Goal: Information Seeking & Learning: Learn about a topic

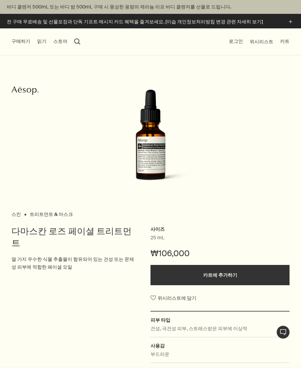
click at [16, 92] on icon "Aesop" at bounding box center [24, 90] width 27 height 10
drag, startPoint x: 42, startPoint y: 90, endPoint x: 5, endPoint y: 89, distance: 37.2
click at [5, 89] on div "스킨 트리트먼트 & 마스크 사이즈 25 mL ₩106,000 카트에 추가하기 위시리스트에 담기 피부 타입 건성, 극건성 피부, 스트레스받은 피…" at bounding box center [150, 247] width 301 height 384
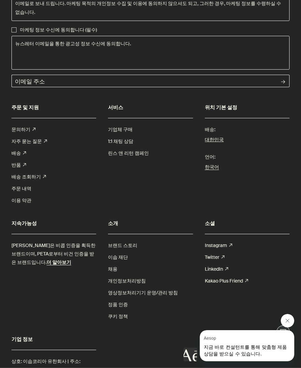
scroll to position [1901, 0]
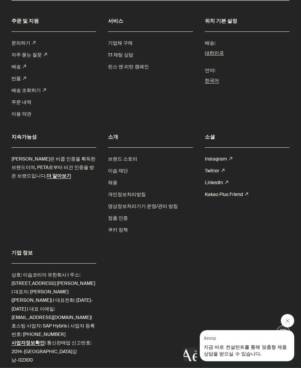
drag, startPoint x: 41, startPoint y: 356, endPoint x: 18, endPoint y: 355, distance: 23.7
copy span "Aesop"
click at [205, 310] on div "이솝 커뮤니케이션 제품, 서비스, 스토어, 이벤트, 문화적 관심사 등 다양한 소식을 받아보실 수 있도록 이솝 이메일을 구독하세요. 본인은 만 …" at bounding box center [150, 104] width 301 height 550
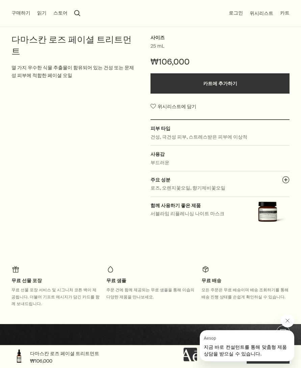
scroll to position [0, 0]
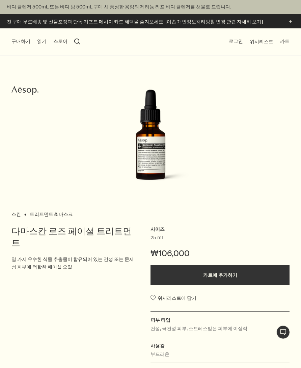
click at [31, 92] on icon "Aesop" at bounding box center [24, 90] width 27 height 10
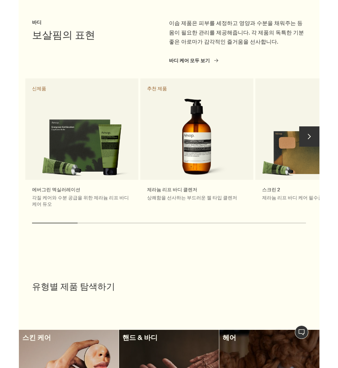
scroll to position [494, 0]
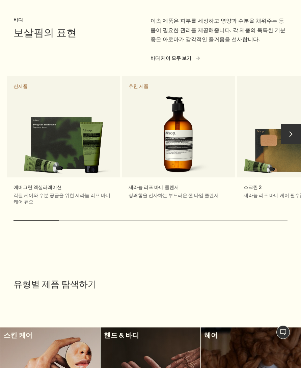
click at [294, 135] on button "chevron" at bounding box center [291, 134] width 20 height 20
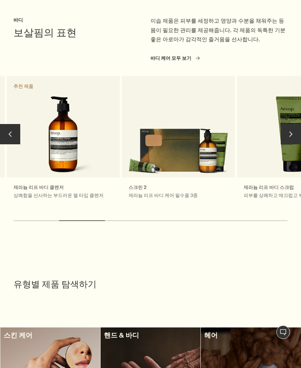
click at [294, 135] on button "chevron" at bounding box center [291, 134] width 20 height 20
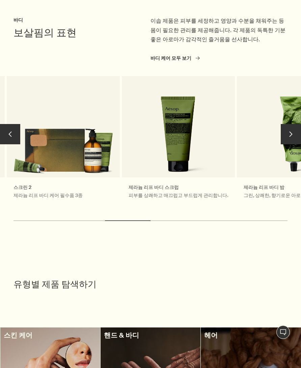
click at [294, 135] on button "chevron" at bounding box center [291, 134] width 20 height 20
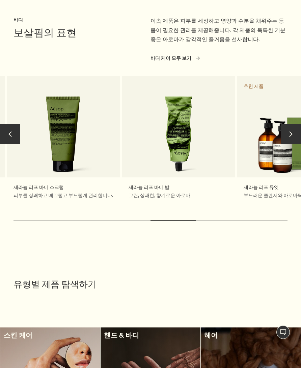
click at [294, 135] on button "chevron" at bounding box center [291, 134] width 20 height 20
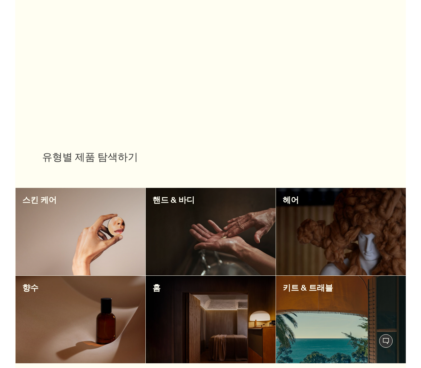
scroll to position [497, 0]
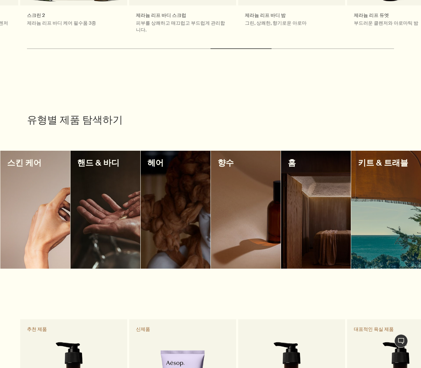
click at [102, 167] on div at bounding box center [106, 210] width 70 height 118
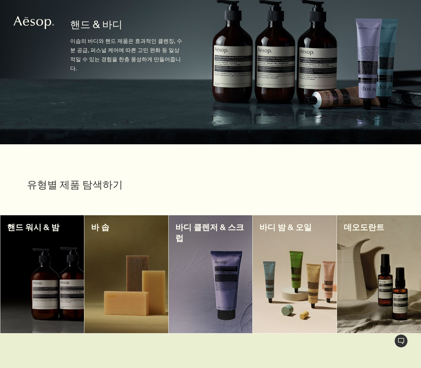
scroll to position [77, 0]
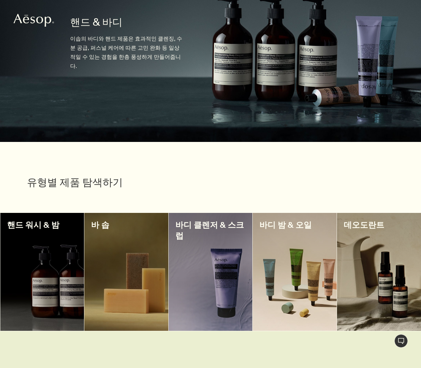
click at [265, 232] on div at bounding box center [295, 272] width 84 height 118
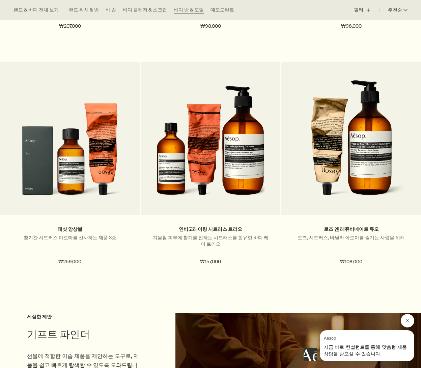
scroll to position [1630, 0]
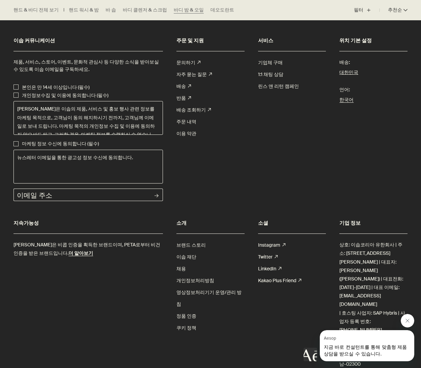
drag, startPoint x: 20, startPoint y: 355, endPoint x: 38, endPoint y: 356, distance: 18.2
copy span "Aesop"
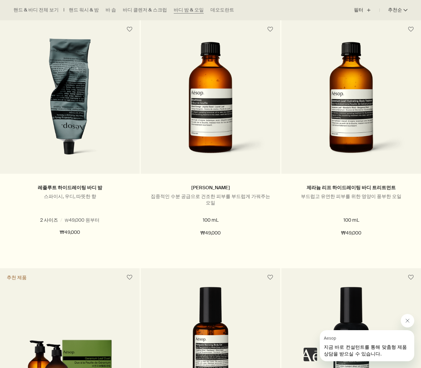
scroll to position [523, 0]
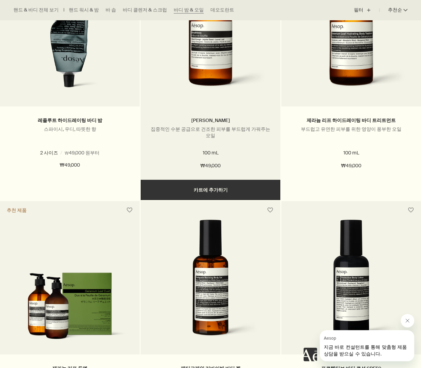
click at [216, 120] on link "브레스리스" at bounding box center [210, 120] width 39 height 6
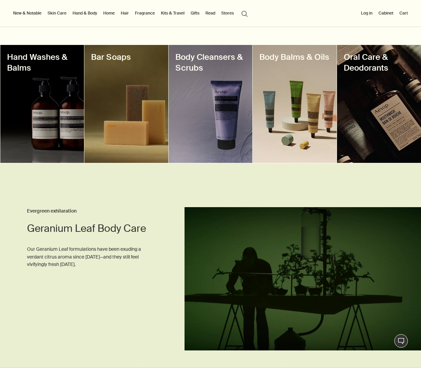
scroll to position [252, 0]
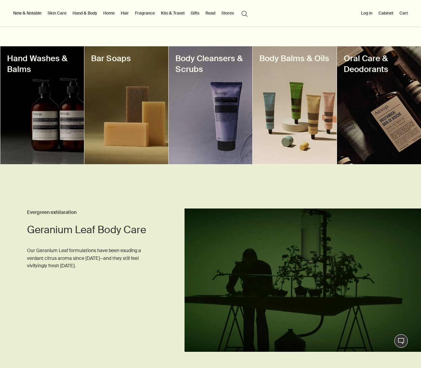
click at [298, 113] on div at bounding box center [295, 105] width 84 height 118
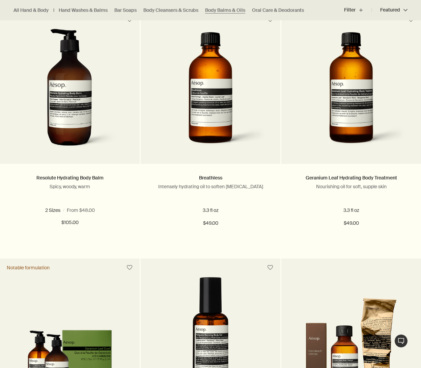
scroll to position [475, 0]
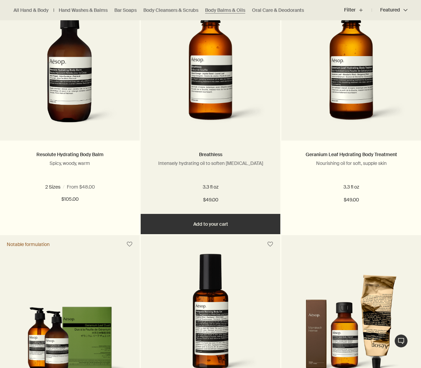
click at [212, 114] on img at bounding box center [210, 70] width 119 height 122
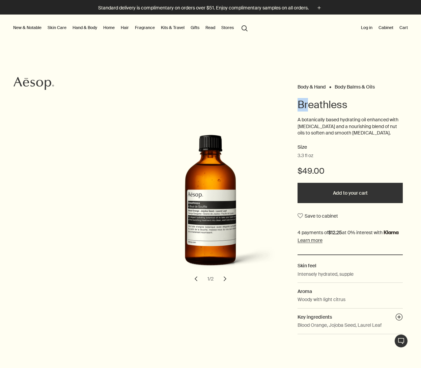
drag, startPoint x: 298, startPoint y: 104, endPoint x: 310, endPoint y: 104, distance: 11.1
click at [310, 104] on h1 "Breathless" at bounding box center [350, 105] width 105 height 14
copy h1 "Br"
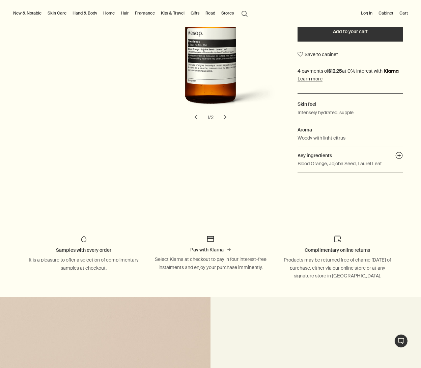
scroll to position [276, 0]
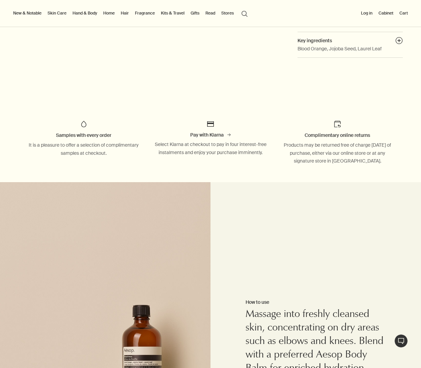
click at [28, 14] on button "New & Notable" at bounding box center [27, 13] width 31 height 8
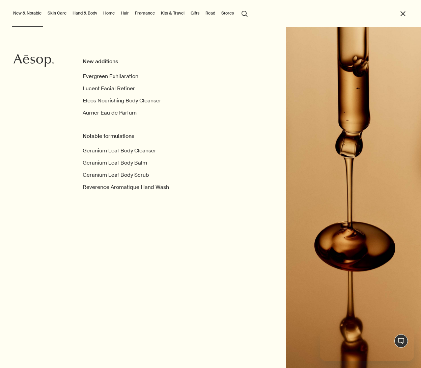
scroll to position [0, 0]
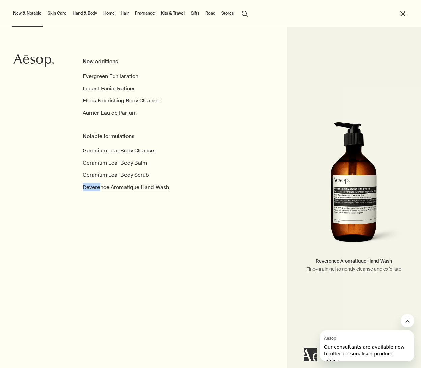
drag, startPoint x: 80, startPoint y: 186, endPoint x: 101, endPoint y: 187, distance: 20.3
click at [101, 187] on div "New additions Evergreen Exhilaration Lucent Facial Refiner Eleos Nourishing Bod…" at bounding box center [210, 197] width 421 height 341
copy span "Revere"
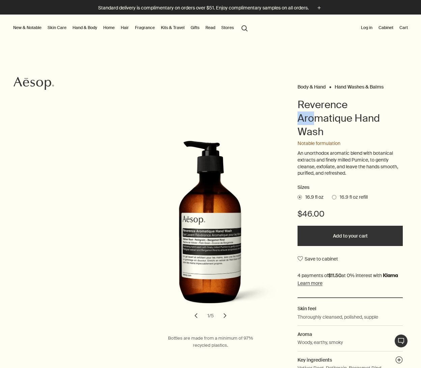
drag, startPoint x: 298, startPoint y: 119, endPoint x: 317, endPoint y: 119, distance: 19.6
click at [317, 119] on h1 "Reverence Aromatique Hand Wash" at bounding box center [350, 118] width 105 height 41
copy h1 "Aro"
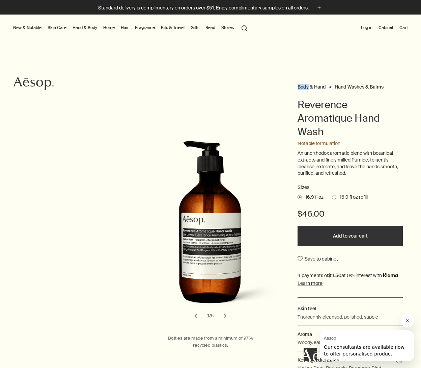
drag, startPoint x: 296, startPoint y: 85, endPoint x: 309, endPoint y: 87, distance: 12.7
click at [309, 87] on div "Body & Hand Hand Washes & Balms Reverence Aromatique Hand Wash Notable formulat…" at bounding box center [210, 231] width 421 height 299
copy Hand "Body"
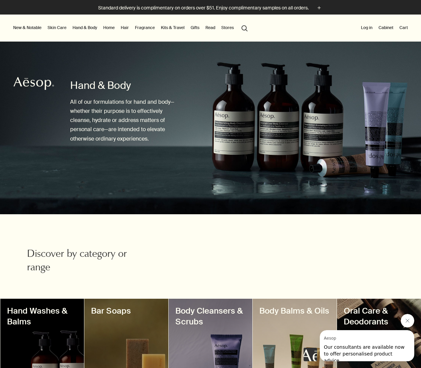
click at [56, 29] on link "Skin Care" at bounding box center [57, 28] width 22 height 8
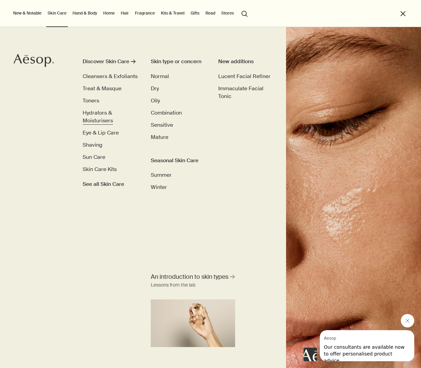
click at [104, 114] on span "Hydrators & Moisturisers" at bounding box center [98, 116] width 30 height 15
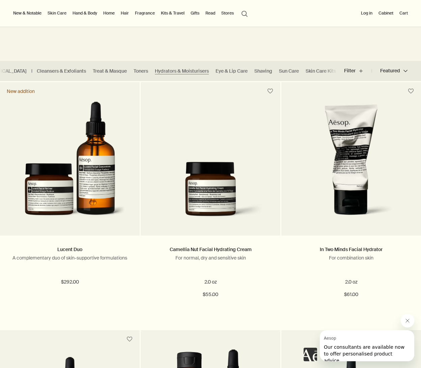
scroll to position [132, 0]
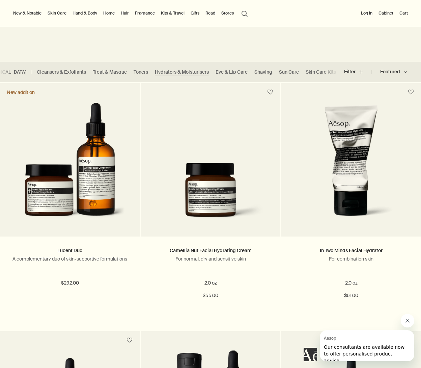
click at [246, 13] on button "search Search" at bounding box center [245, 13] width 12 height 13
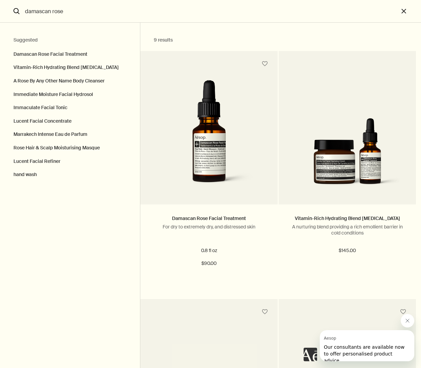
type input "damascan rose"
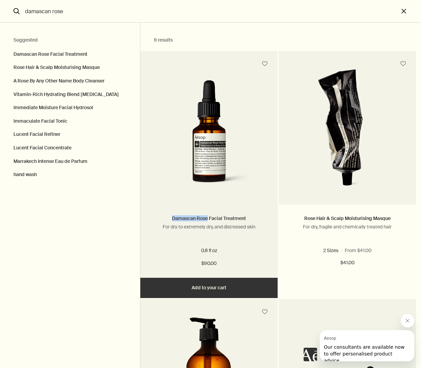
drag, startPoint x: 173, startPoint y: 218, endPoint x: 209, endPoint y: 220, distance: 35.5
click at [209, 220] on h3 "Damascan Rose Facial Treatment" at bounding box center [209, 218] width 117 height 8
type output "9 resultsDamascan Rose Facial TreatmentFor dry to extremely dry, and distressed…"
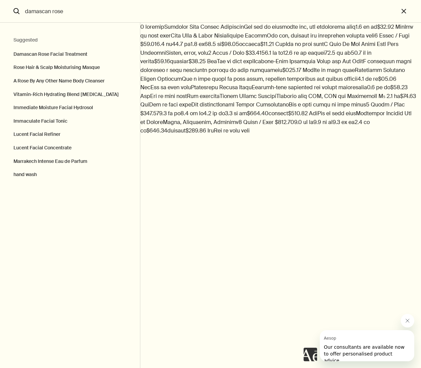
copy link "Damascan Rose"
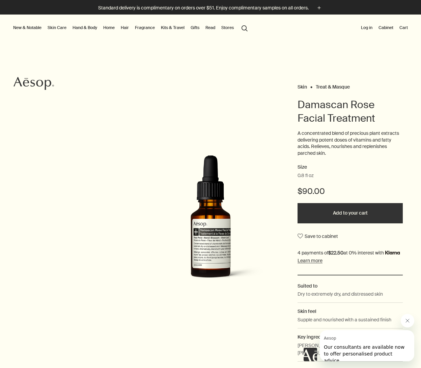
click at [247, 29] on button "search Search" at bounding box center [245, 27] width 12 height 13
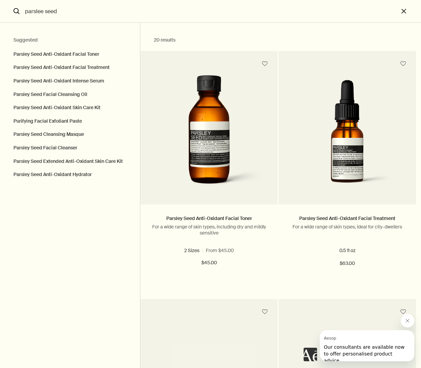
type input "parslee seed"
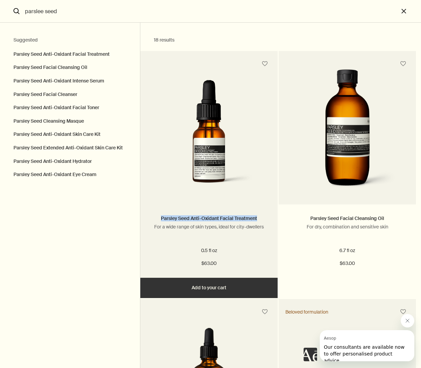
drag, startPoint x: 161, startPoint y: 217, endPoint x: 225, endPoint y: 222, distance: 64.0
click at [225, 222] on h3 "Parsley Seed Anti-Oxidant Facial Treatment" at bounding box center [209, 218] width 117 height 8
type output "18 resultsParsley Seed Anti-Oxidant Facial TreatmentFor a wide range of skin ty…"
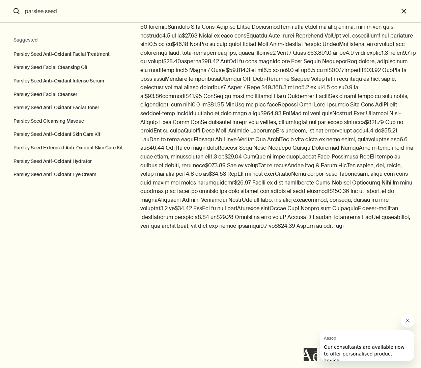
copy link "Parsley Seed Anti-Oxidant Facial Treatment"
click at [76, 12] on input "parslee seed" at bounding box center [210, 11] width 377 height 22
drag, startPoint x: 75, startPoint y: 12, endPoint x: 1, endPoint y: 11, distance: 73.9
click at [1, 11] on form "parslee seed search" at bounding box center [199, 11] width 399 height 23
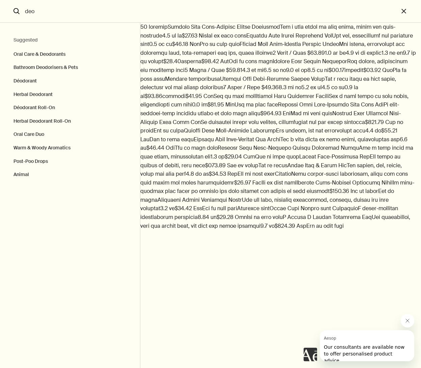
drag, startPoint x: 26, startPoint y: 10, endPoint x: 46, endPoint y: 15, distance: 20.4
click at [46, 15] on input "deo" at bounding box center [210, 11] width 377 height 22
type input "mist"
click img "Search"
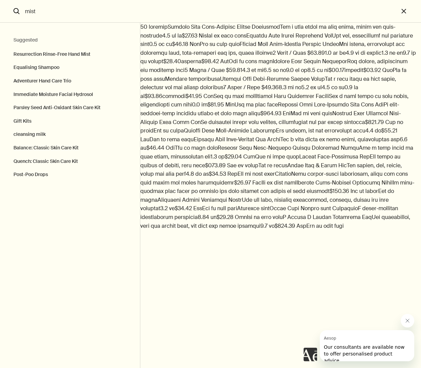
click img "Search"
